Goal: Task Accomplishment & Management: Manage account settings

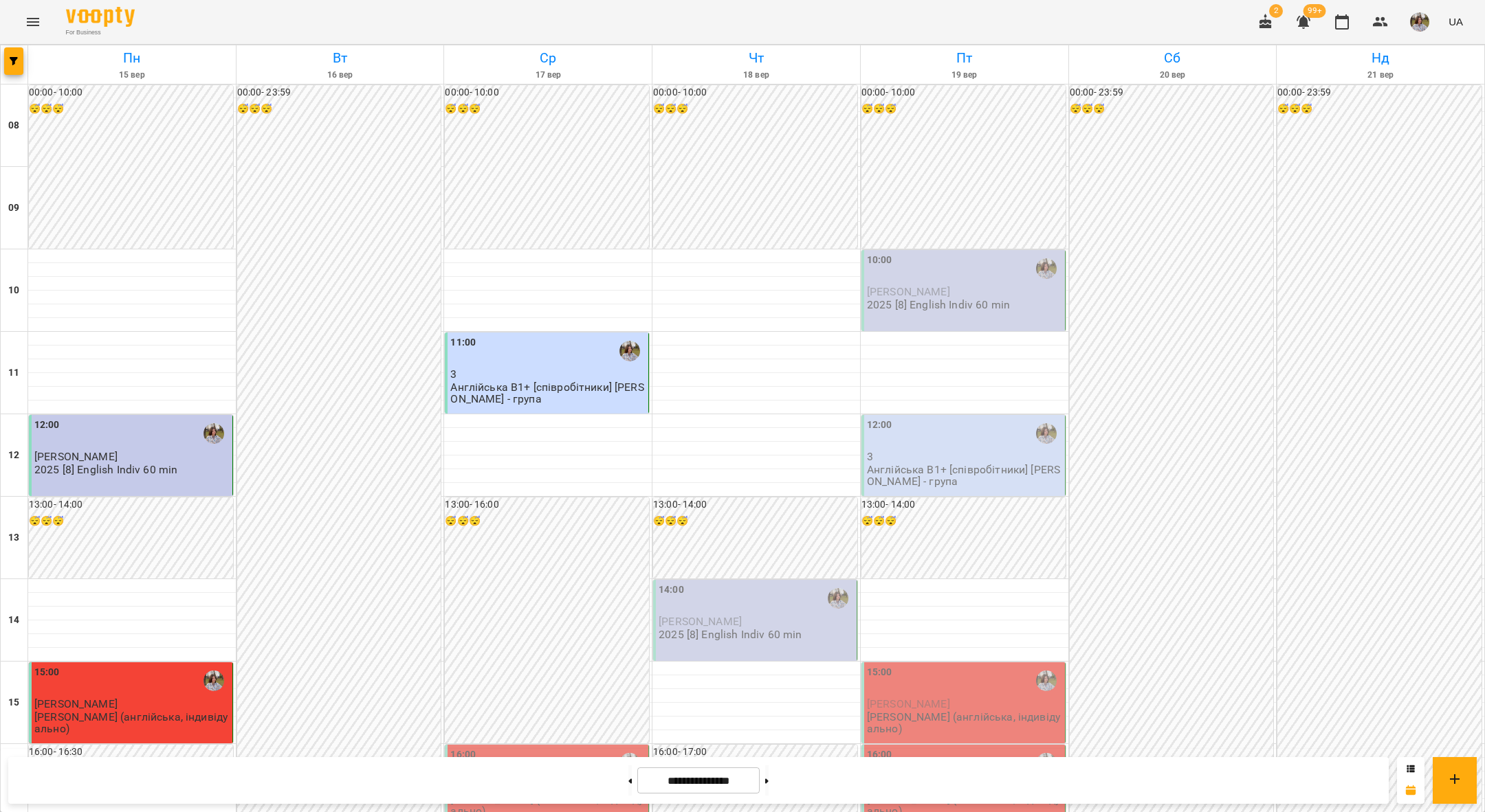
scroll to position [273, 0]
click at [509, 748] on div "16:00" at bounding box center [547, 764] width 195 height 32
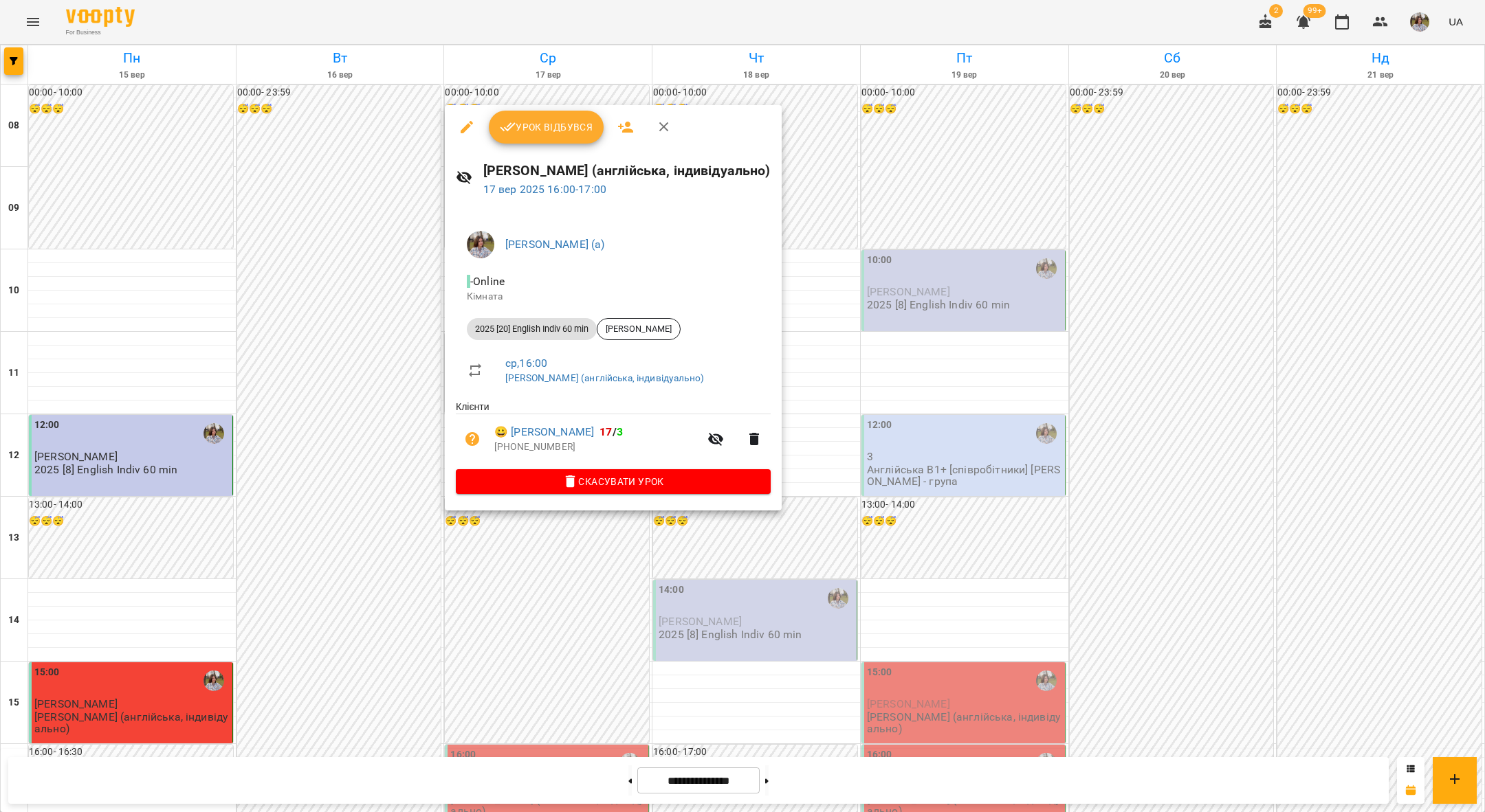
click at [523, 133] on span "Урок відбувся" at bounding box center [546, 126] width 93 height 16
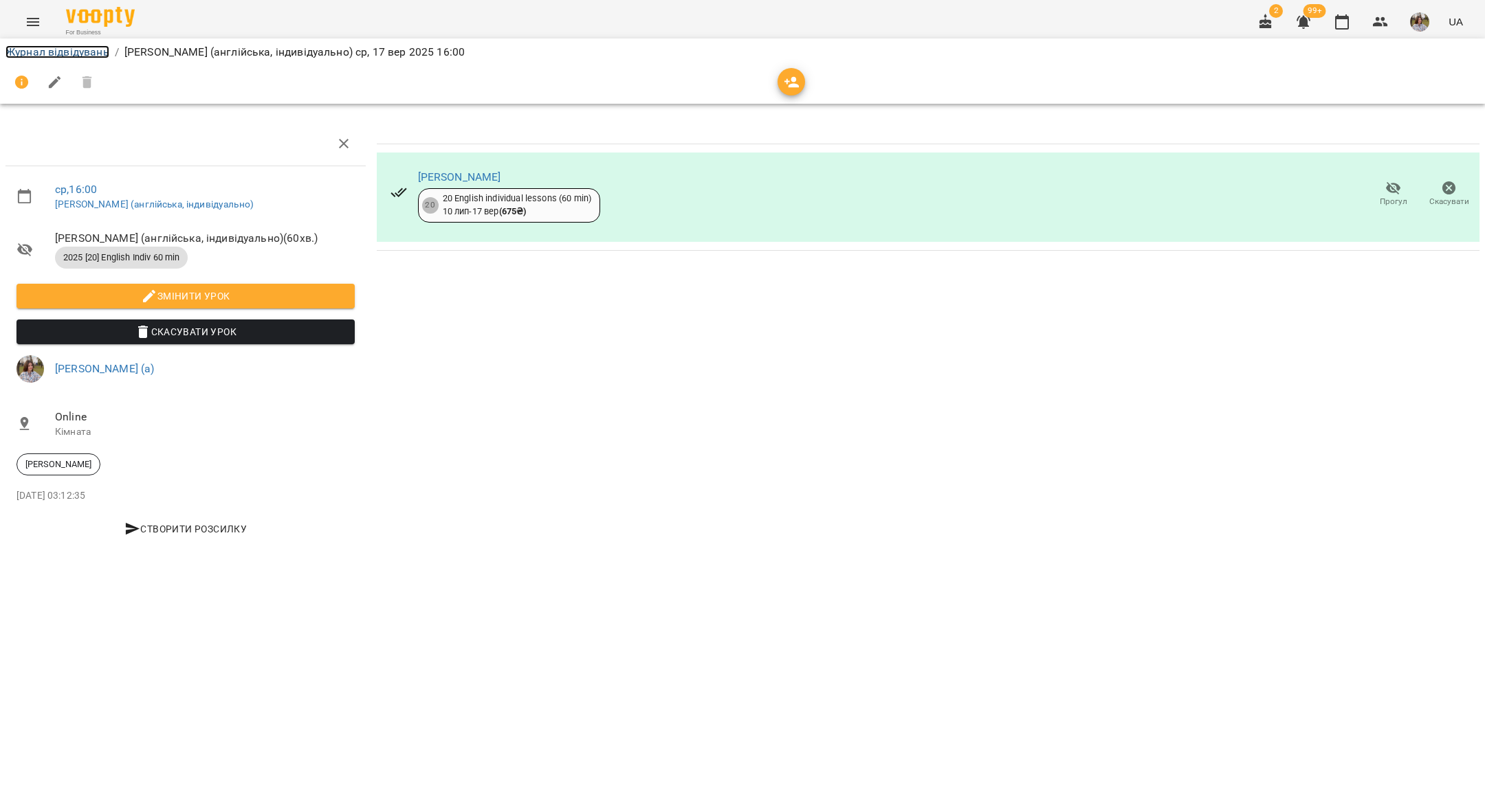
click at [26, 55] on link "Журнал відвідувань" at bounding box center [58, 52] width 104 height 13
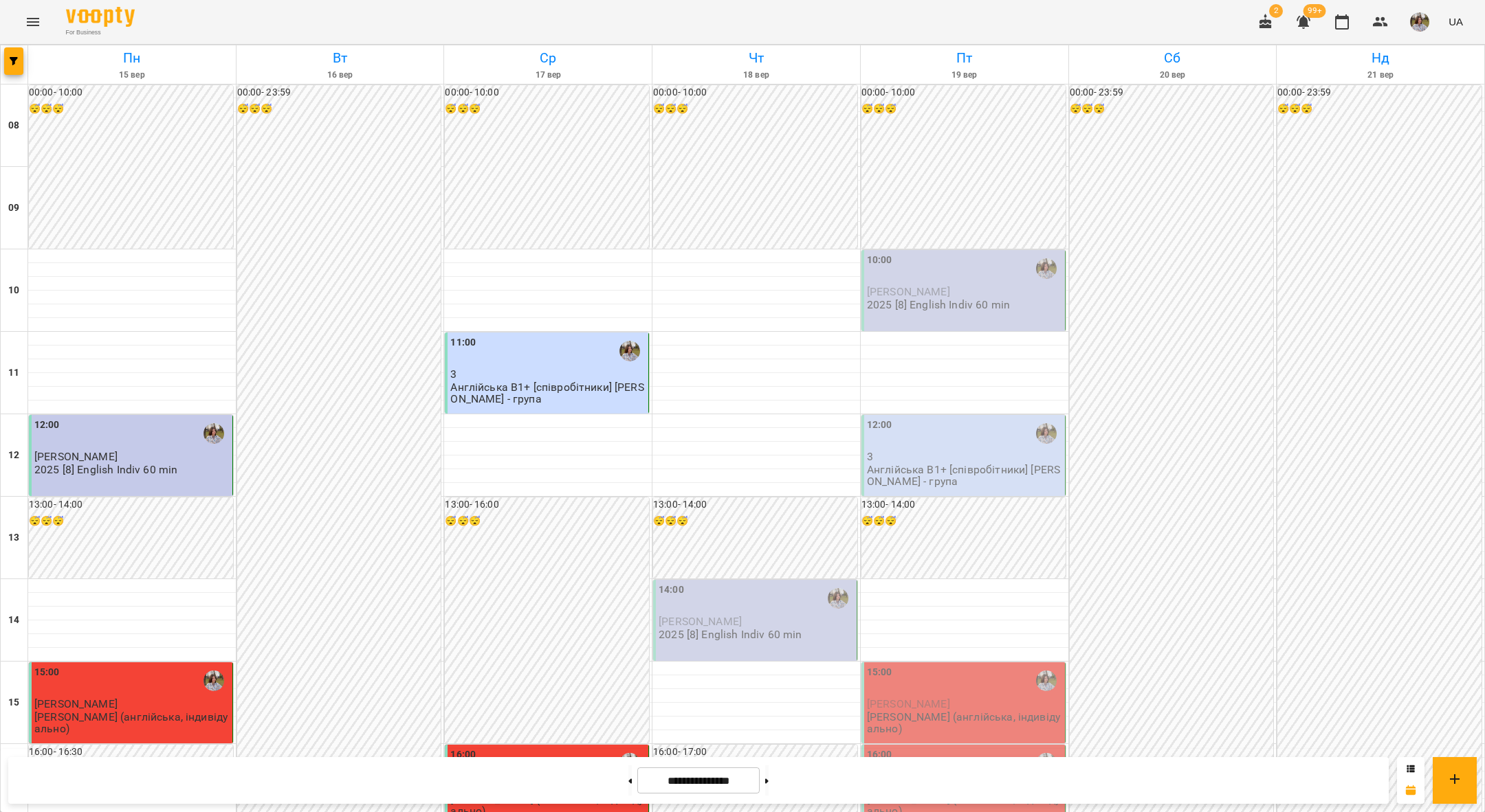
scroll to position [476, 0]
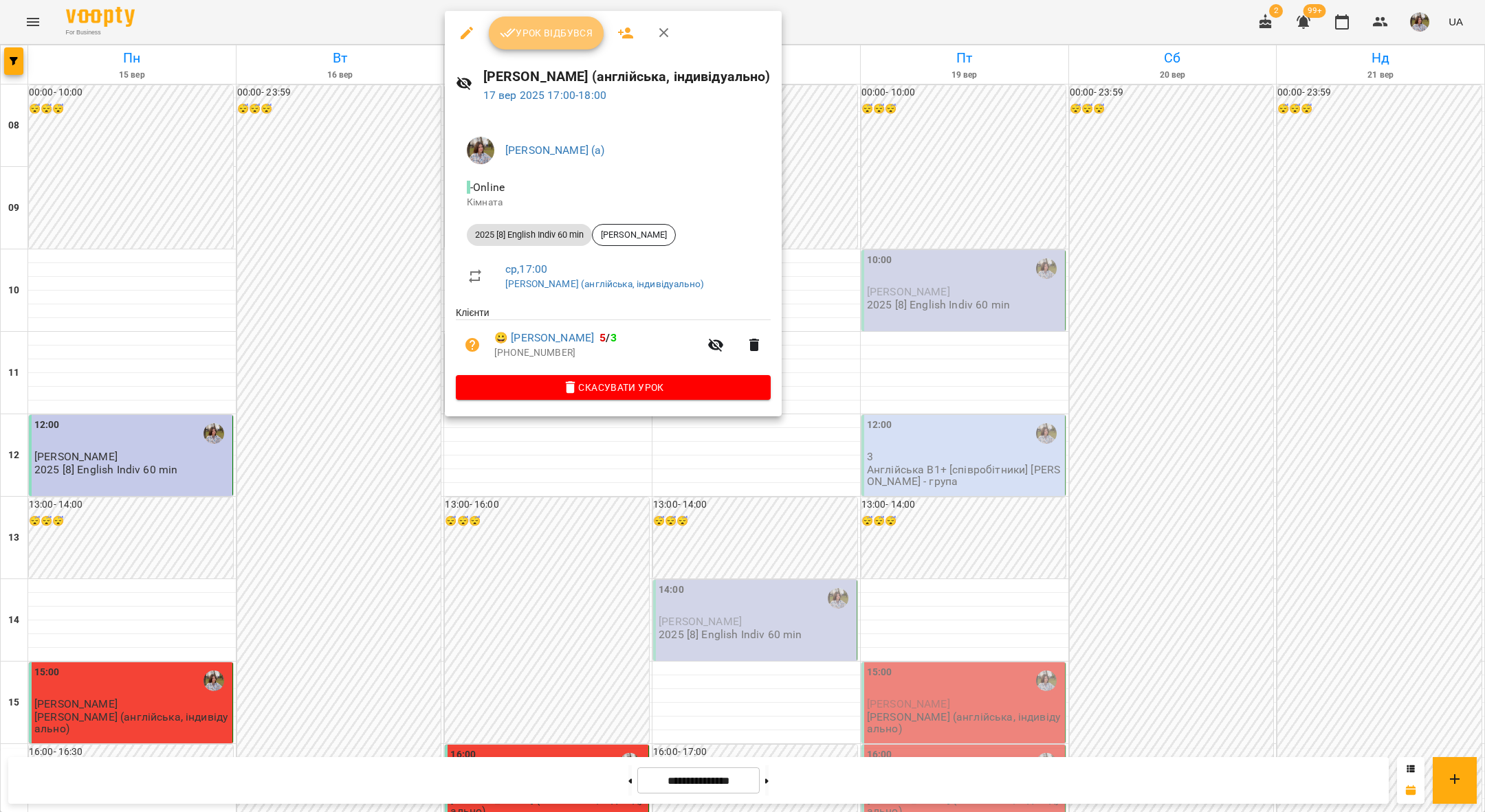
click at [536, 39] on span "Урок відбувся" at bounding box center [546, 32] width 93 height 16
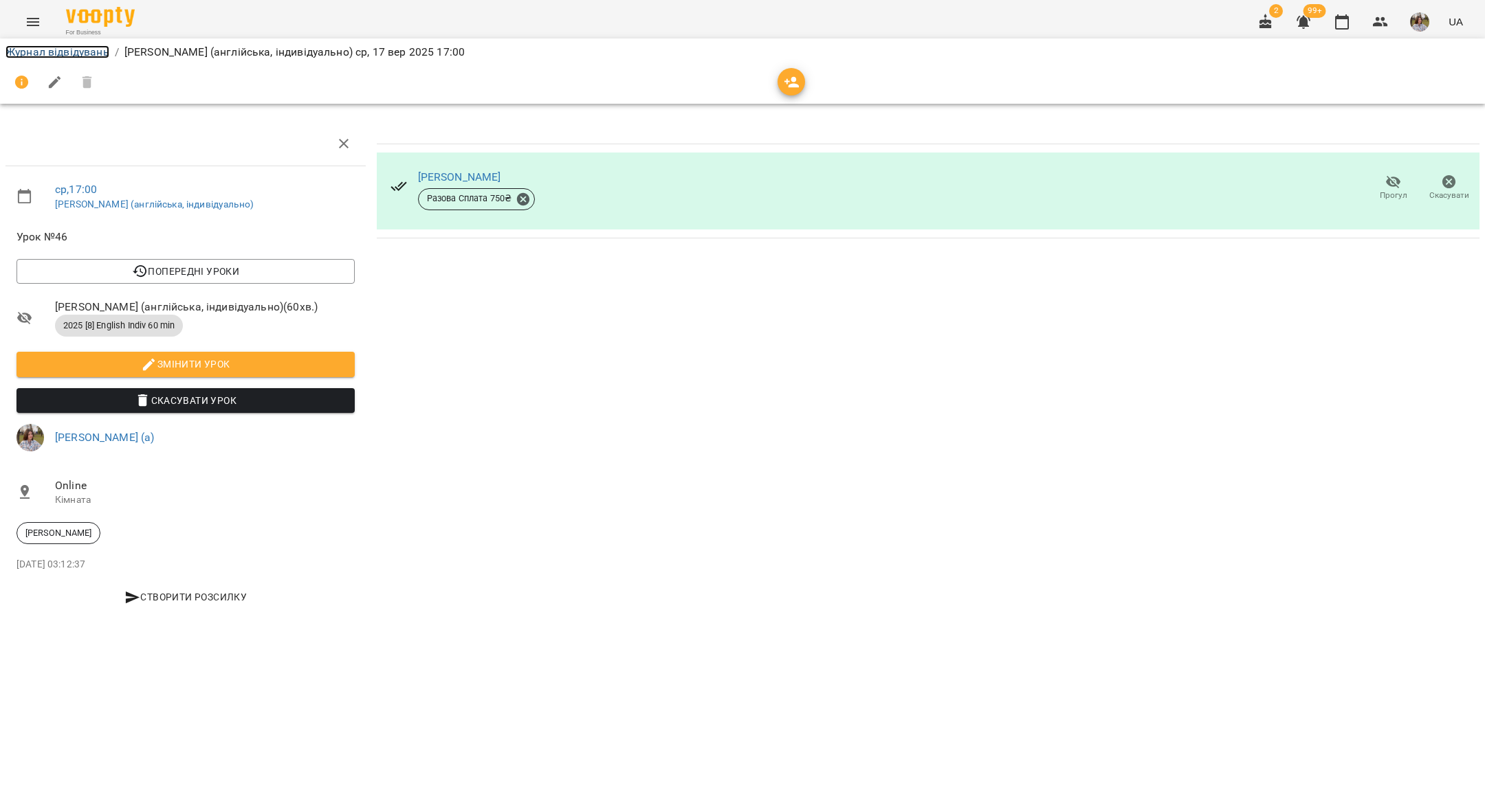
click at [41, 50] on link "Журнал відвідувань" at bounding box center [58, 52] width 104 height 13
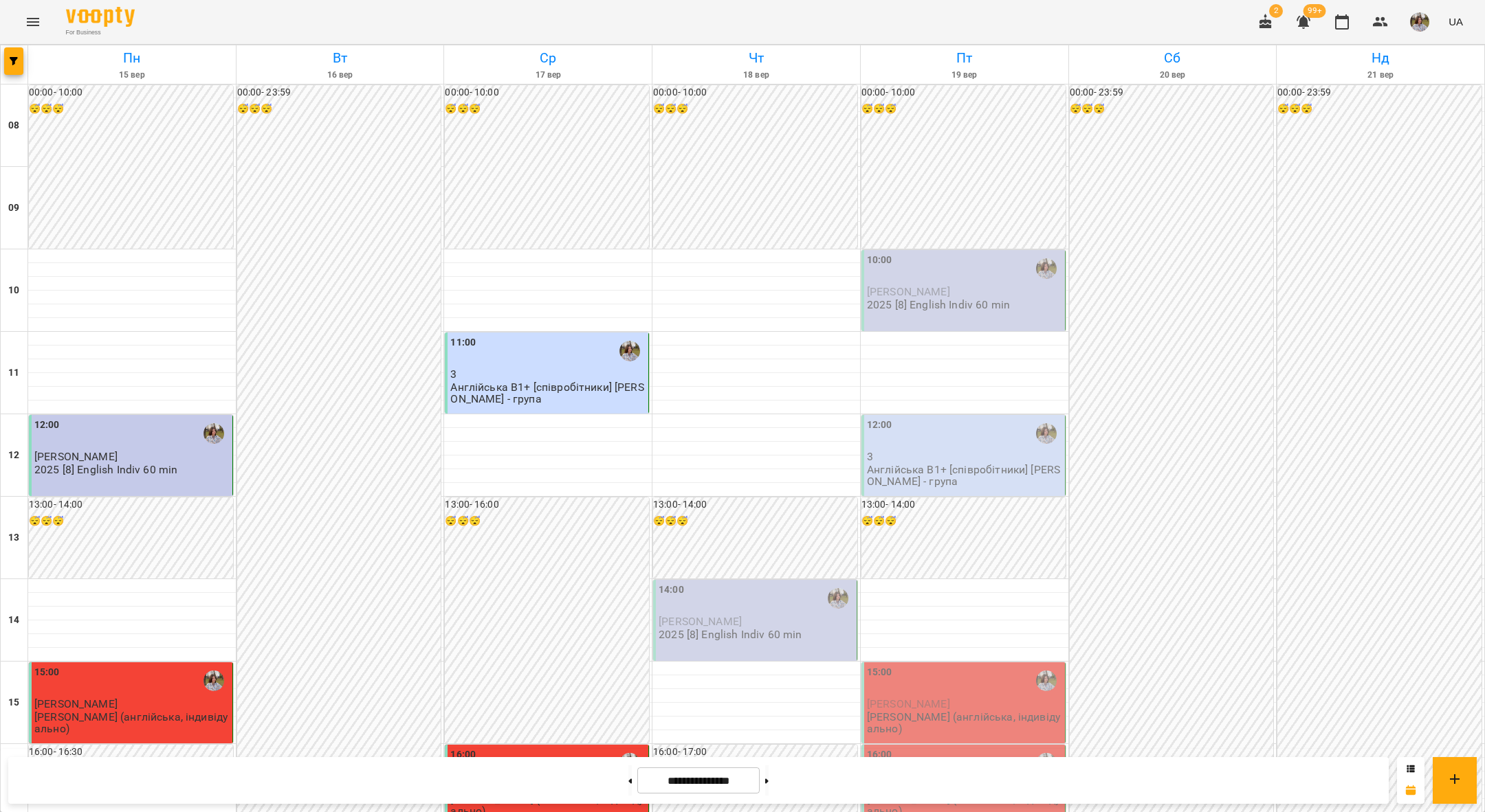
scroll to position [421, 0]
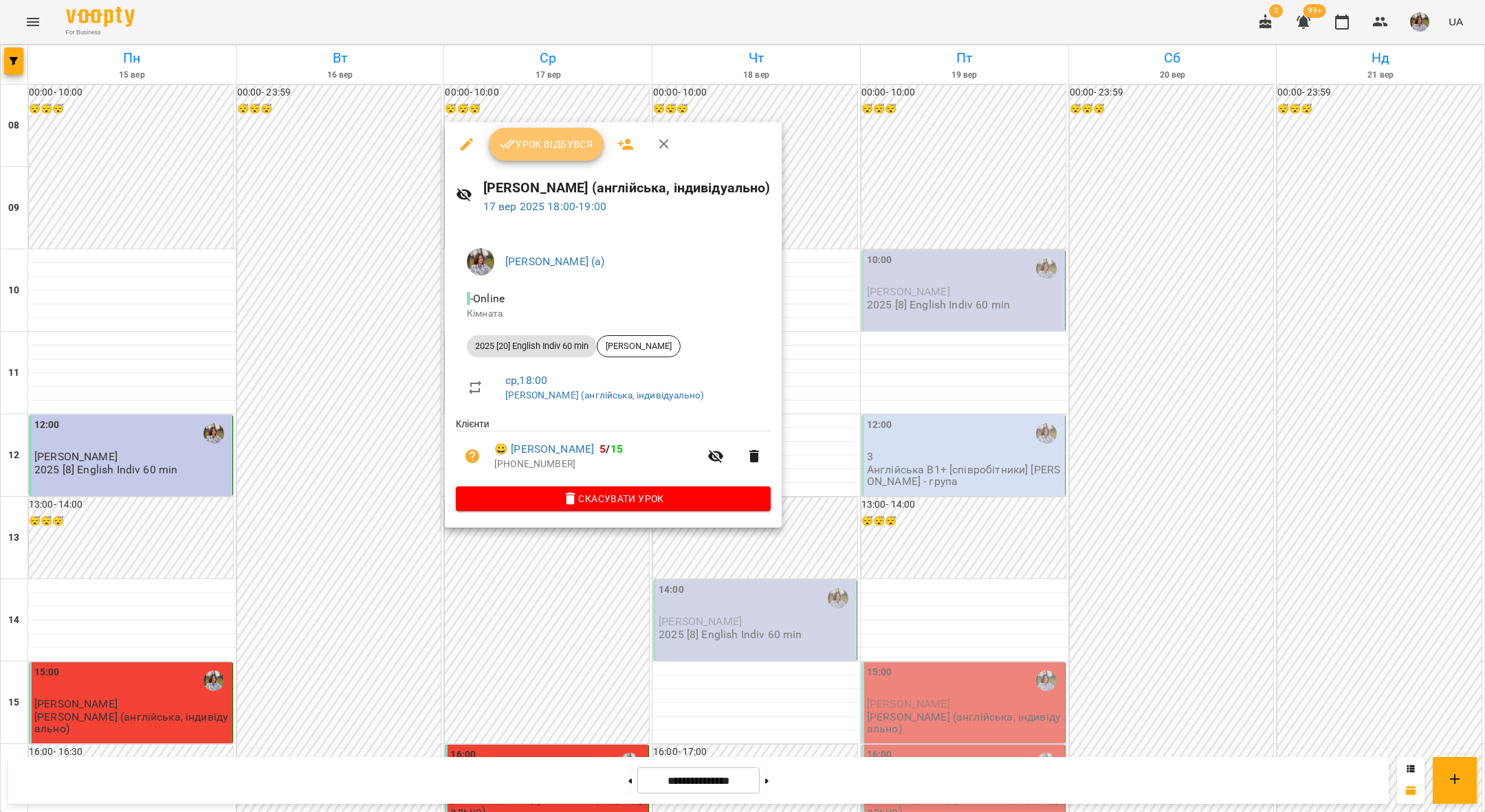
click at [527, 141] on span "Урок відбувся" at bounding box center [546, 143] width 93 height 16
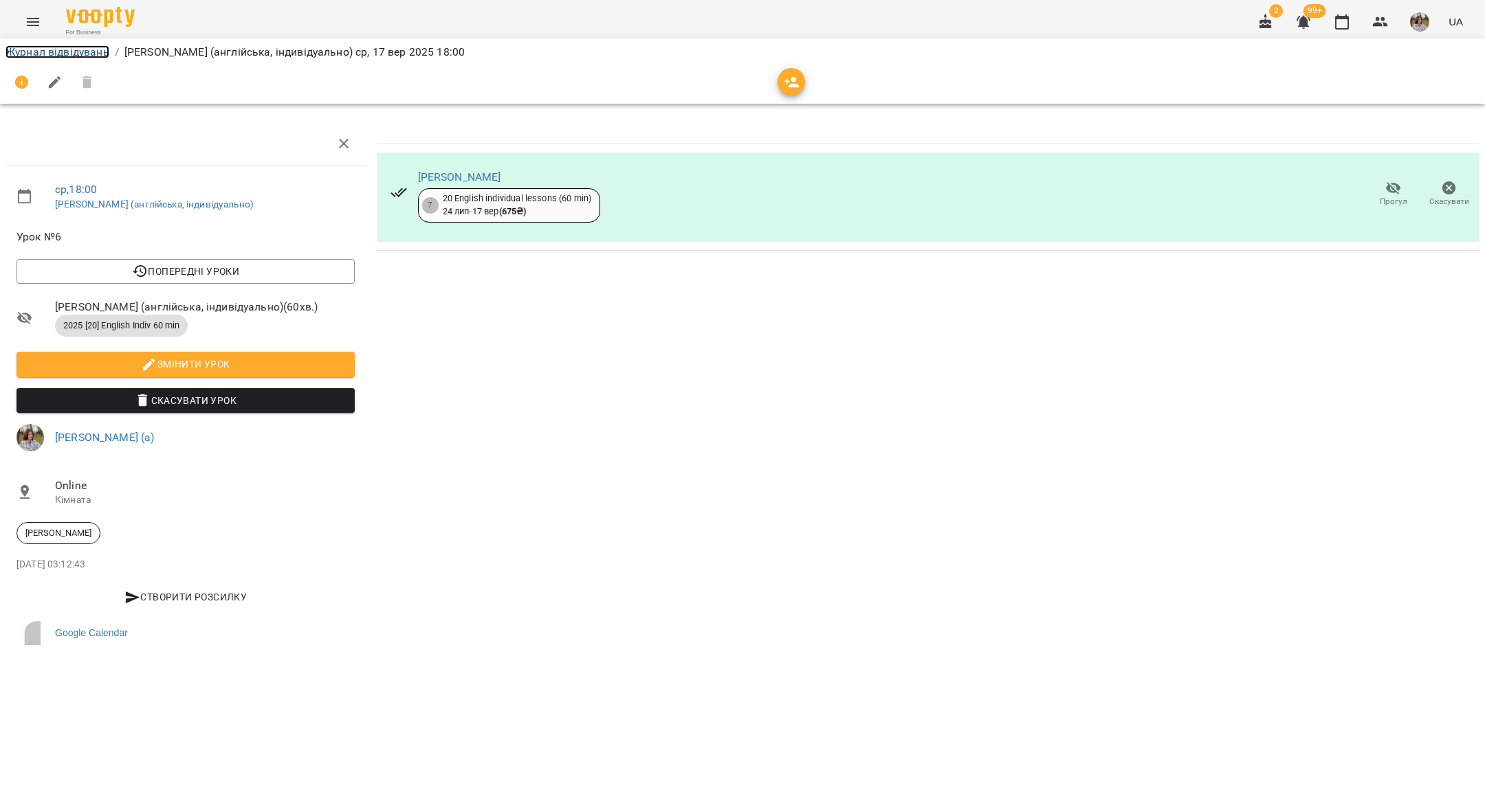
click at [24, 50] on link "Журнал відвідувань" at bounding box center [58, 52] width 104 height 13
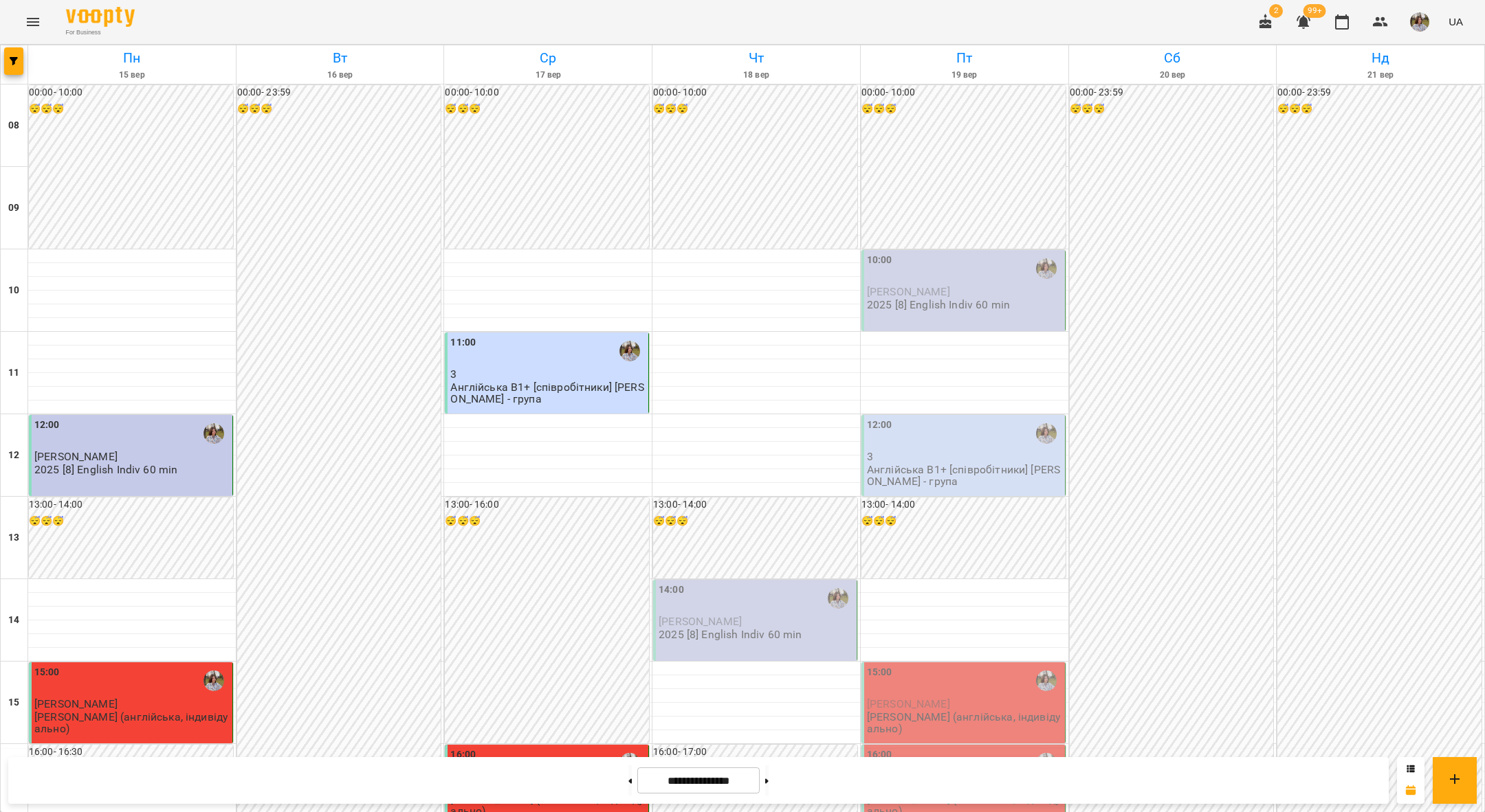
click at [427, 192] on div "00:00 - 23:59 😴😴😴" at bounding box center [339, 703] width 204 height 1235
click at [427, 192] on div at bounding box center [742, 406] width 1485 height 812
